Goal: Transaction & Acquisition: Purchase product/service

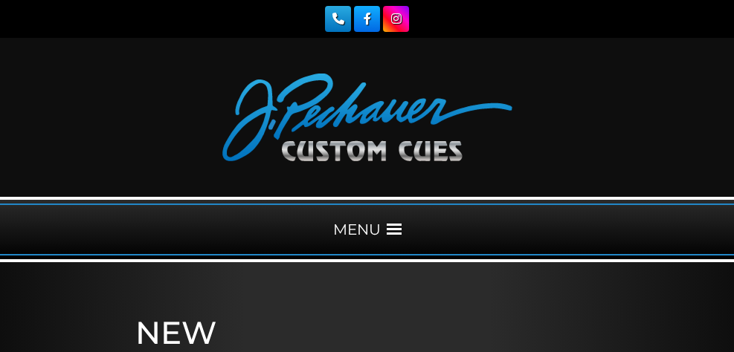
click at [393, 230] on span at bounding box center [394, 229] width 15 height 15
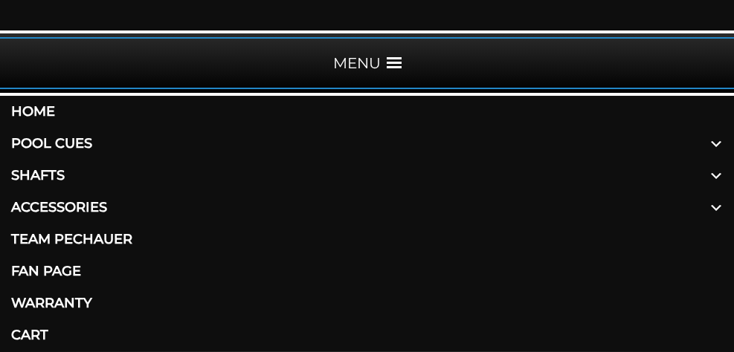
scroll to position [178, 0]
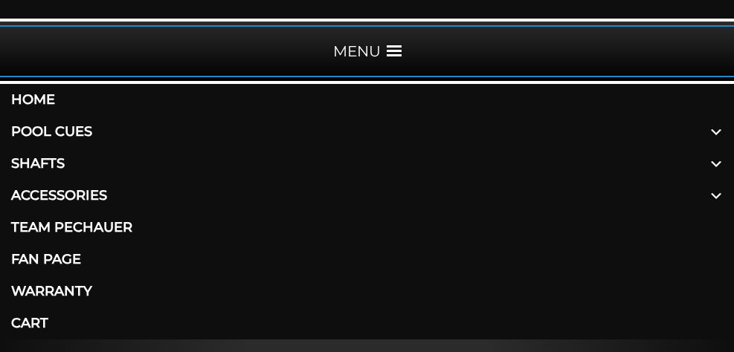
click at [711, 196] on span at bounding box center [716, 196] width 36 height 32
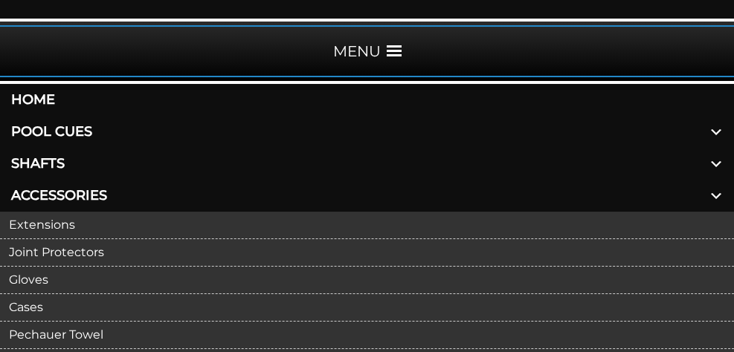
click at [28, 308] on link "Cases" at bounding box center [367, 308] width 734 height 28
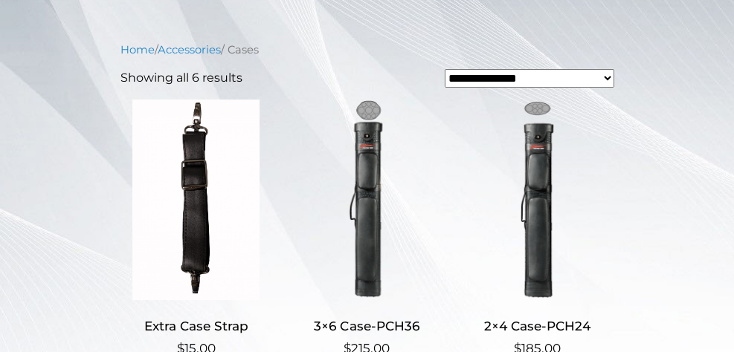
scroll to position [446, 0]
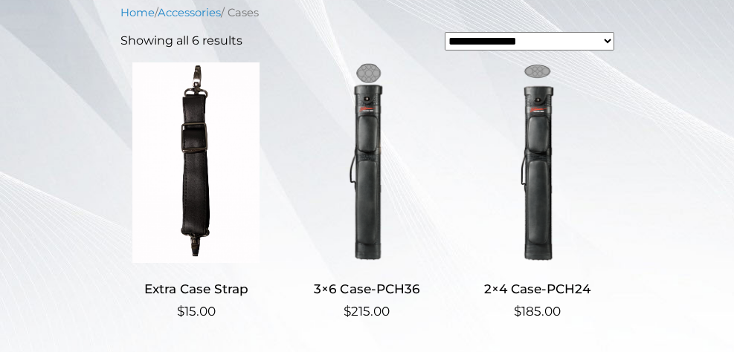
click at [369, 213] on img at bounding box center [367, 162] width 152 height 201
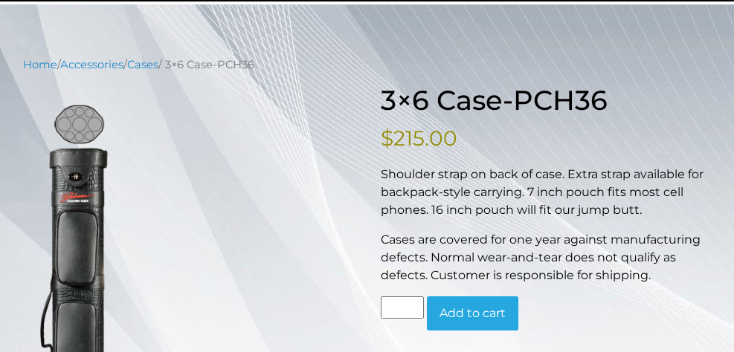
scroll to position [268, 0]
